Goal: Task Accomplishment & Management: Manage account settings

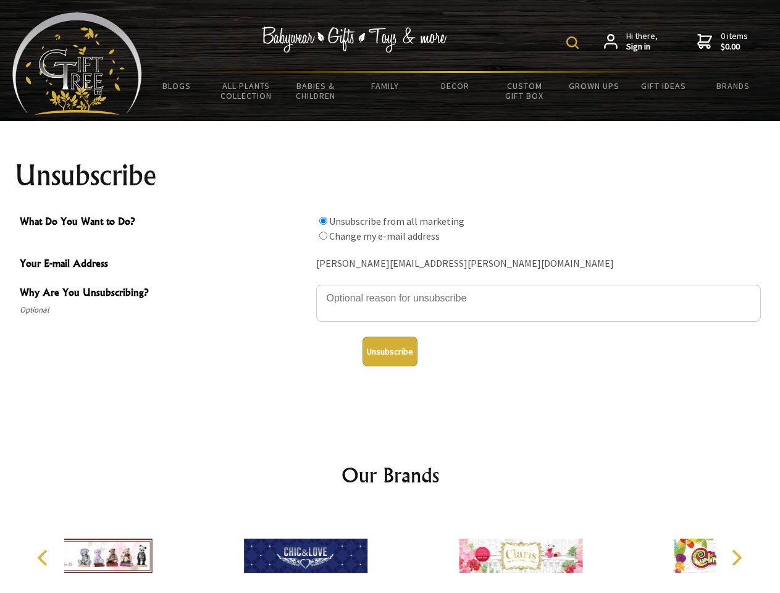
click at [574, 43] on img at bounding box center [572, 42] width 12 height 12
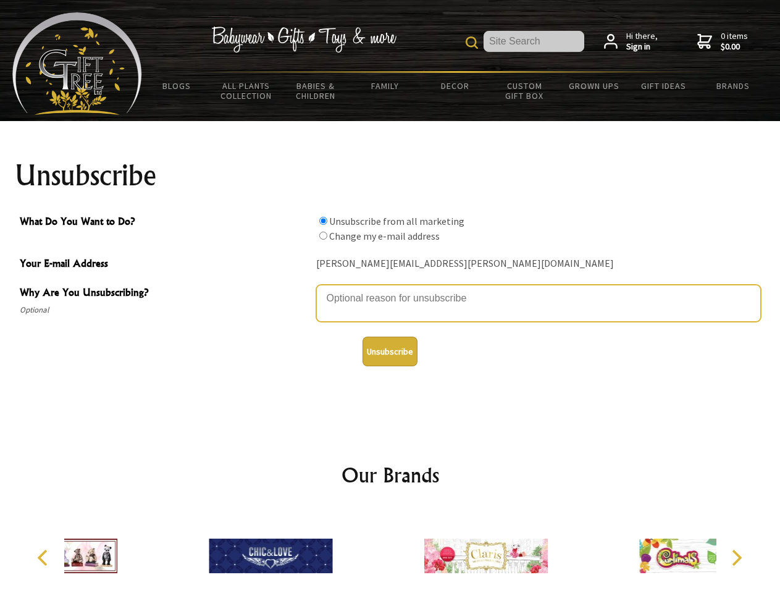
click at [390, 289] on textarea "Why Are You Unsubscribing?" at bounding box center [538, 303] width 444 height 37
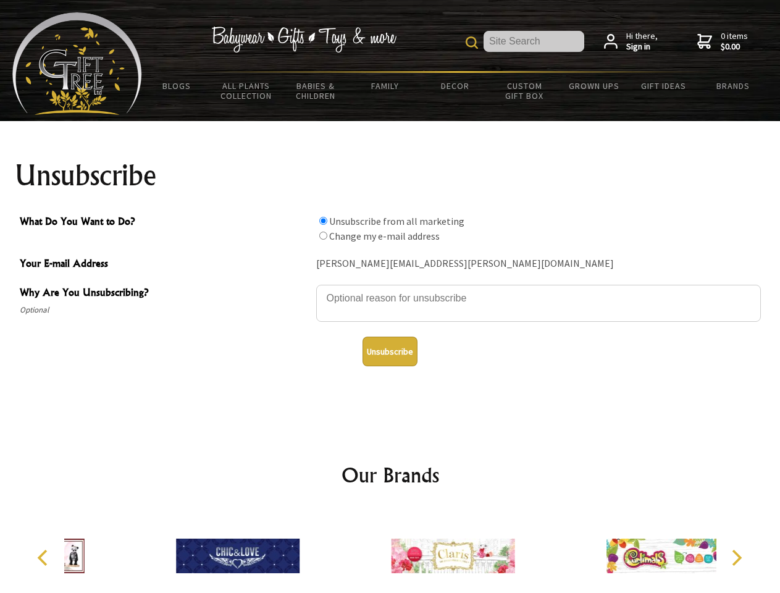
click at [323, 220] on input "What Do You Want to Do?" at bounding box center [323, 221] width 8 height 8
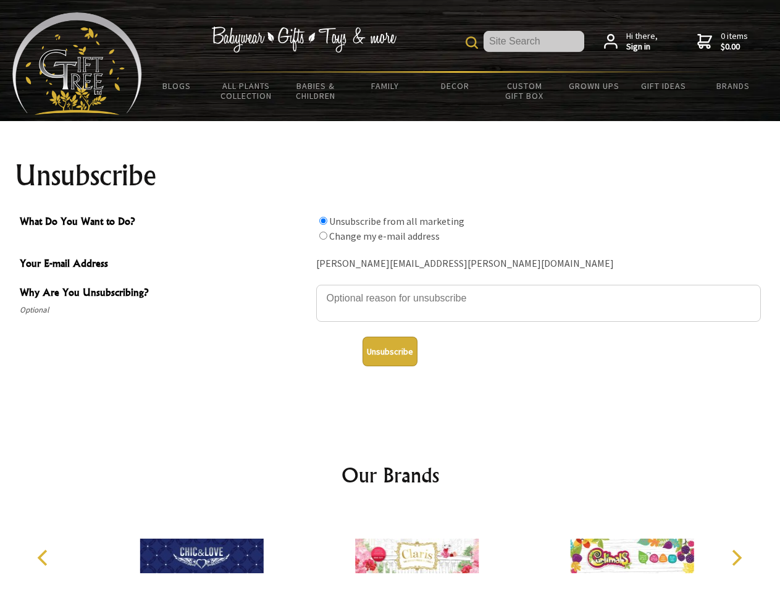
click at [323, 235] on input "What Do You Want to Do?" at bounding box center [323, 235] width 8 height 8
radio input "true"
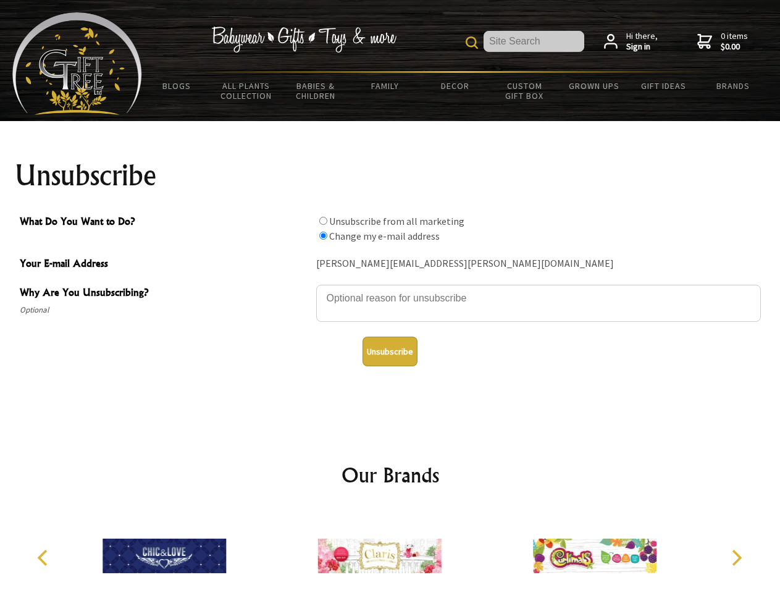
click at [390, 351] on button "Unsubscribe" at bounding box center [389, 351] width 55 height 30
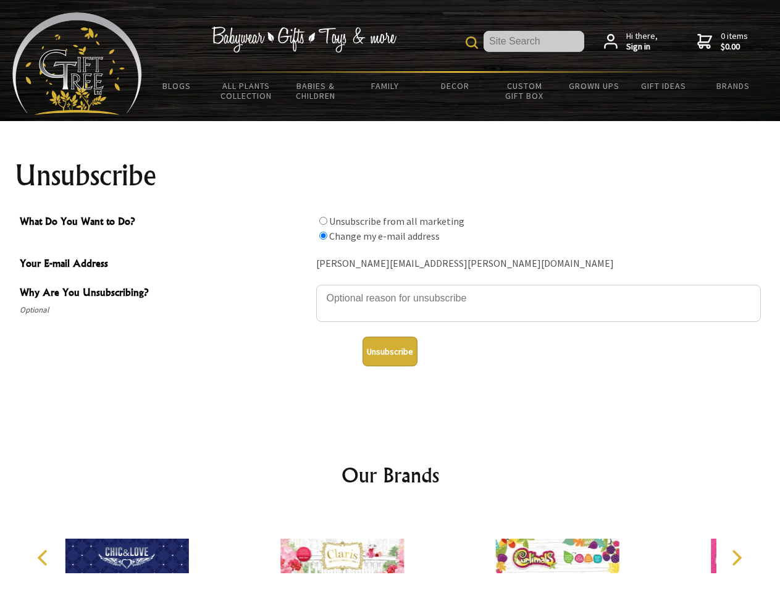
click at [390, 551] on div at bounding box center [342, 557] width 215 height 96
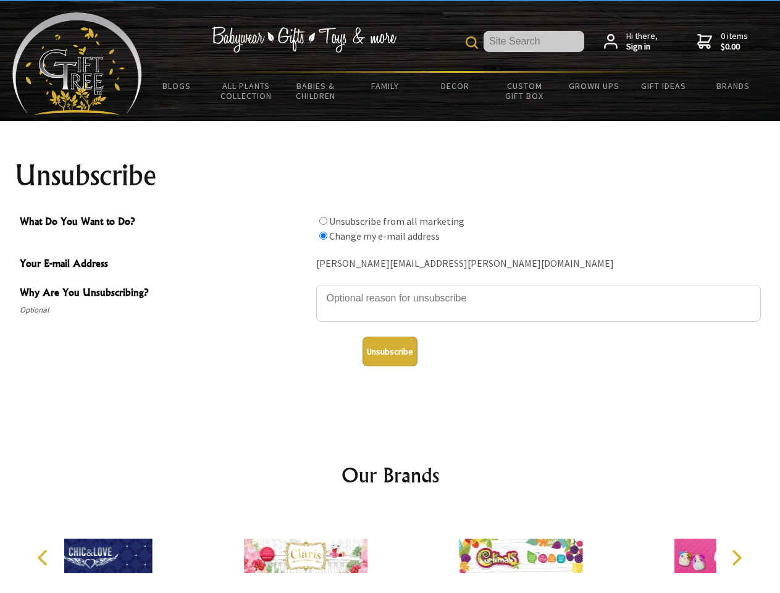
click at [44, 557] on icon "Previous" at bounding box center [44, 557] width 16 height 16
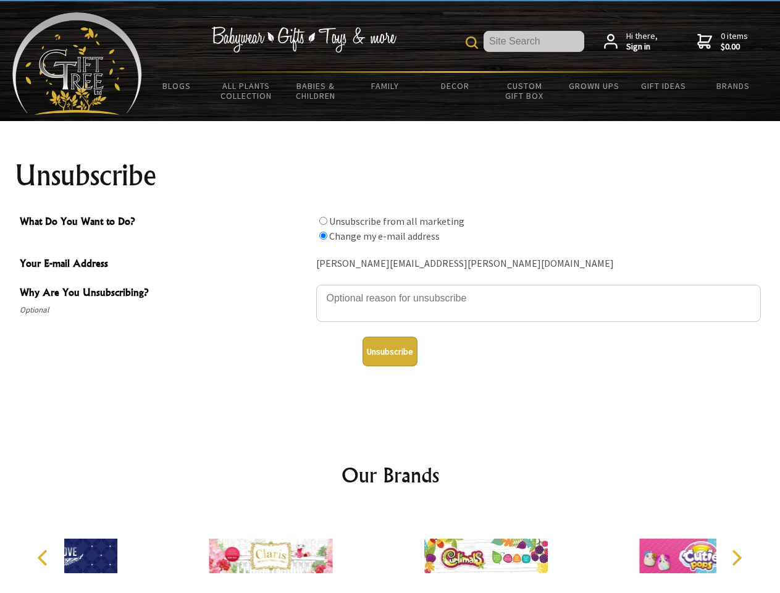
click at [736, 557] on icon "Next" at bounding box center [735, 557] width 16 height 16
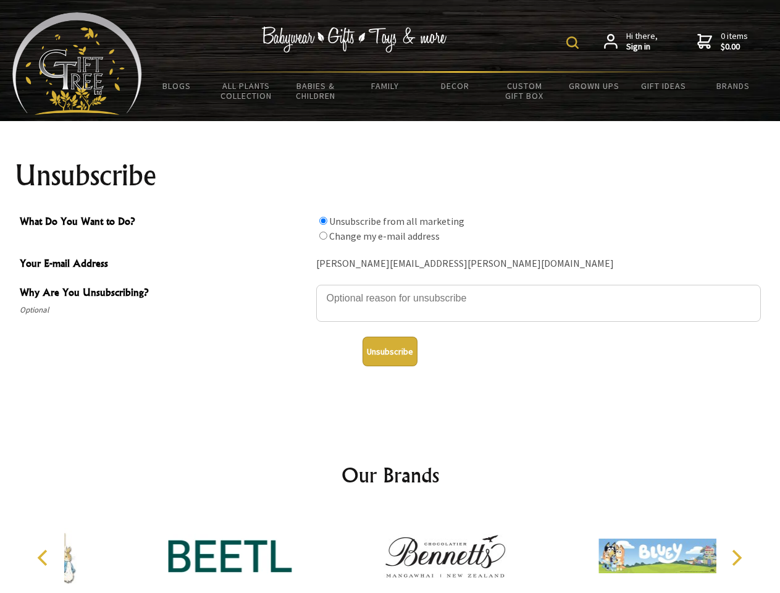
click at [574, 43] on img at bounding box center [572, 42] width 12 height 12
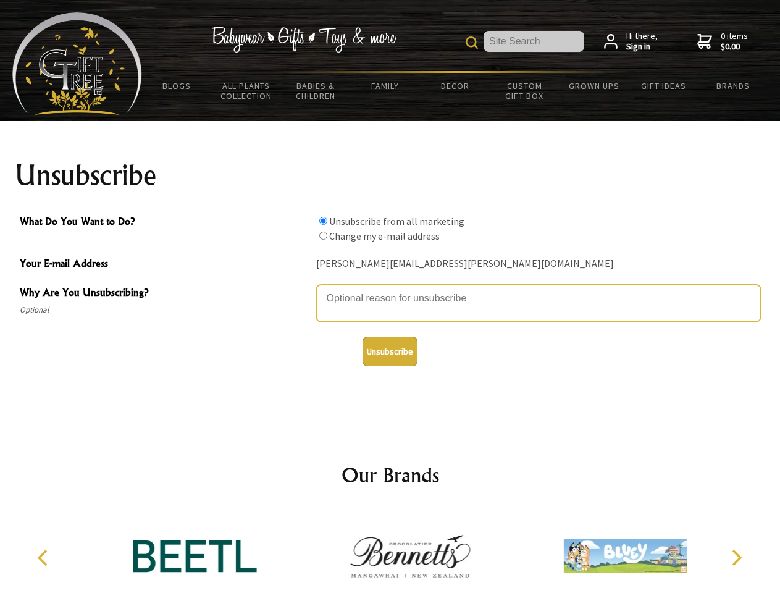
click at [390, 289] on textarea "Why Are You Unsubscribing?" at bounding box center [538, 303] width 444 height 37
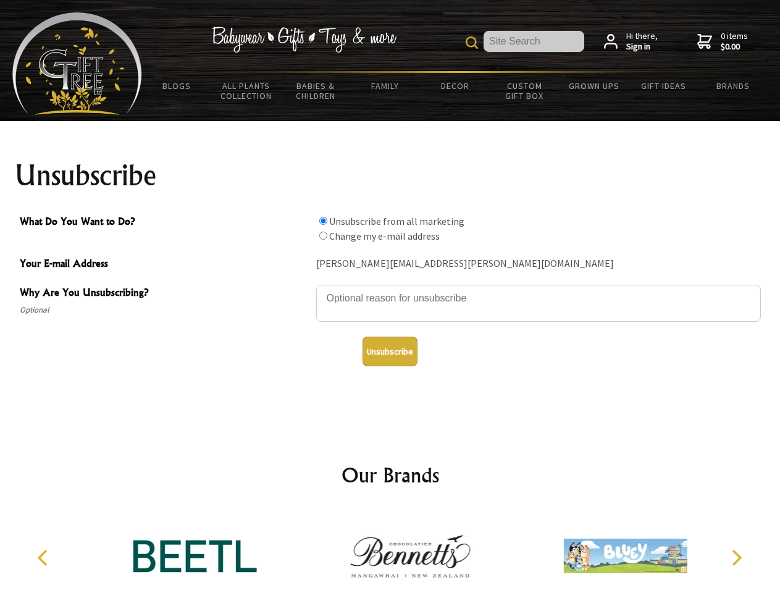
click at [323, 220] on input "What Do You Want to Do?" at bounding box center [323, 221] width 8 height 8
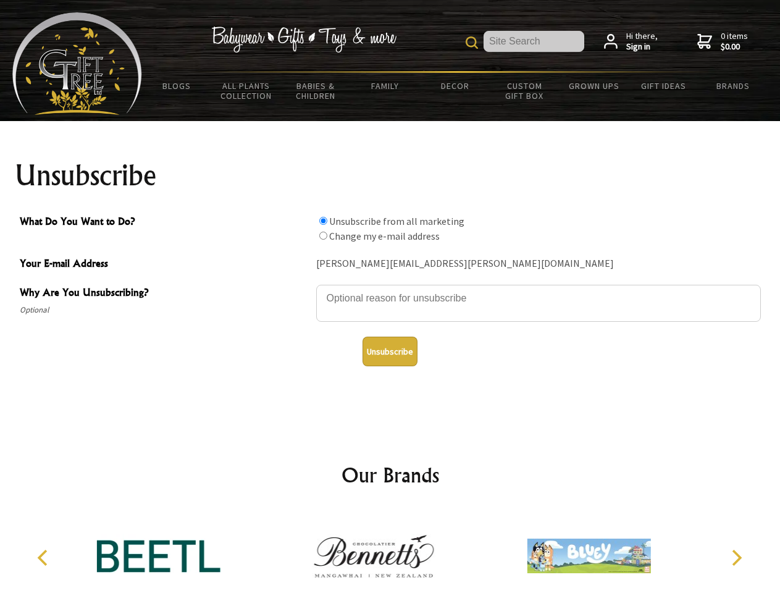
click at [323, 235] on input "What Do You Want to Do?" at bounding box center [323, 235] width 8 height 8
radio input "true"
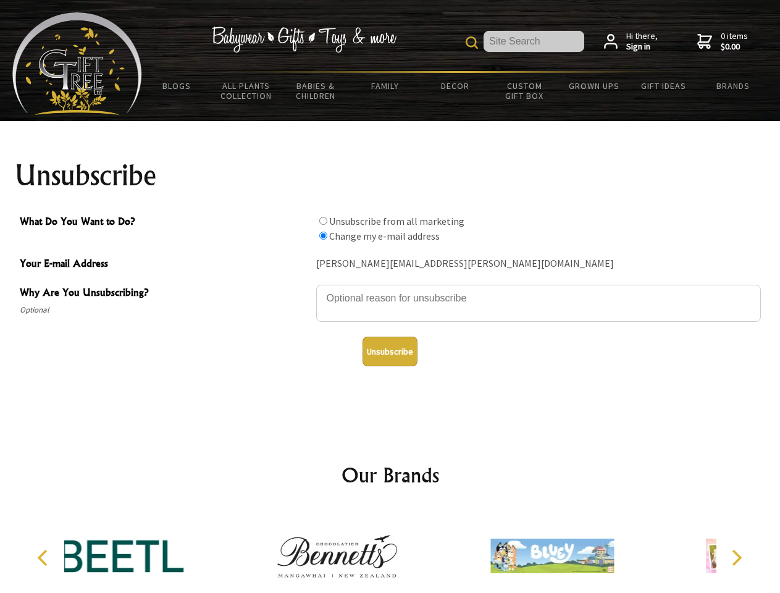
click at [390, 351] on button "Unsubscribe" at bounding box center [389, 351] width 55 height 30
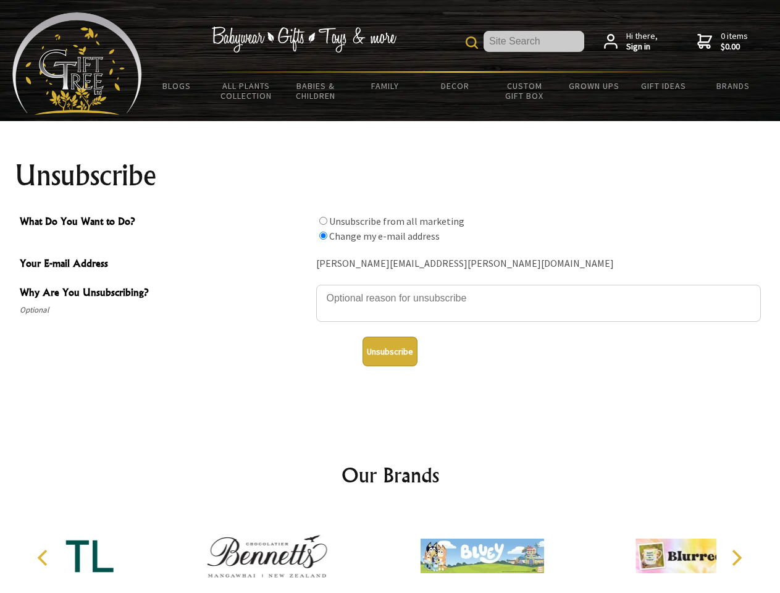
click at [390, 551] on div at bounding box center [481, 557] width 215 height 96
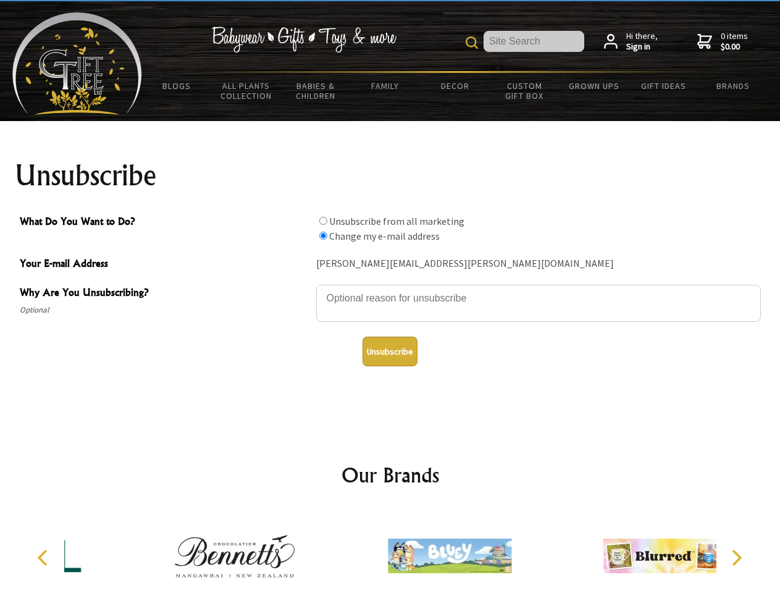
click at [44, 557] on icon "Previous" at bounding box center [44, 557] width 16 height 16
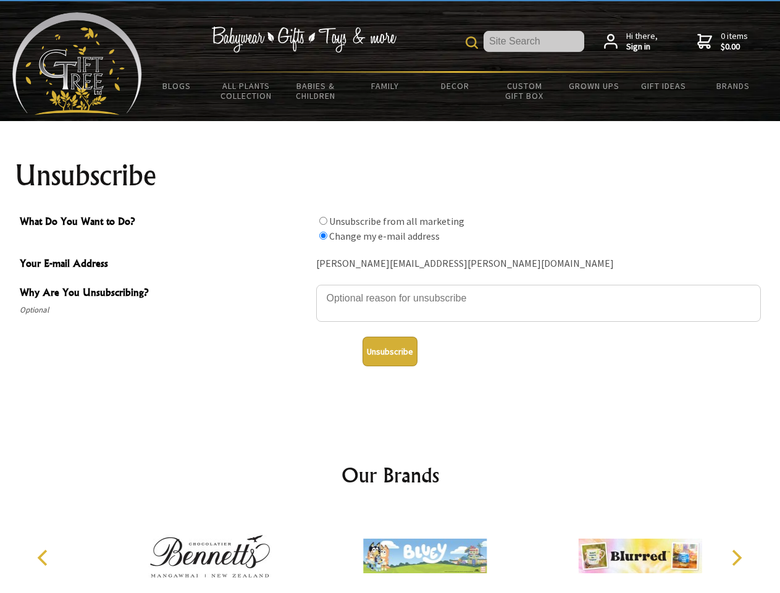
click at [736, 557] on icon "Next" at bounding box center [735, 557] width 16 height 16
